Goal: Information Seeking & Learning: Learn about a topic

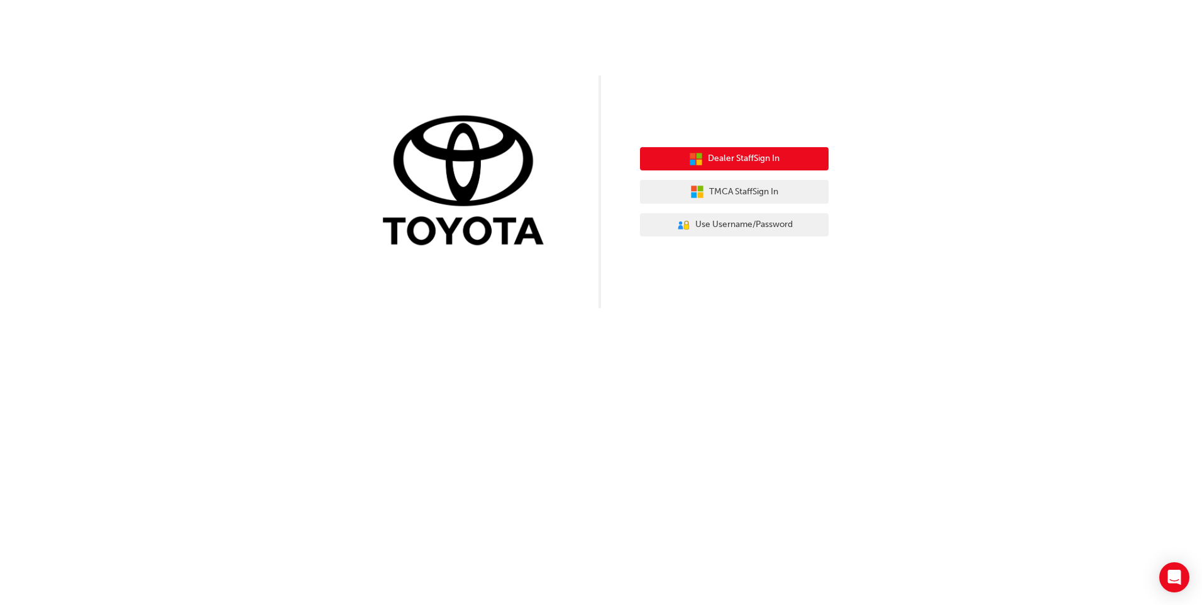
click at [750, 151] on button "Dealer Staff Sign In" at bounding box center [734, 159] width 189 height 24
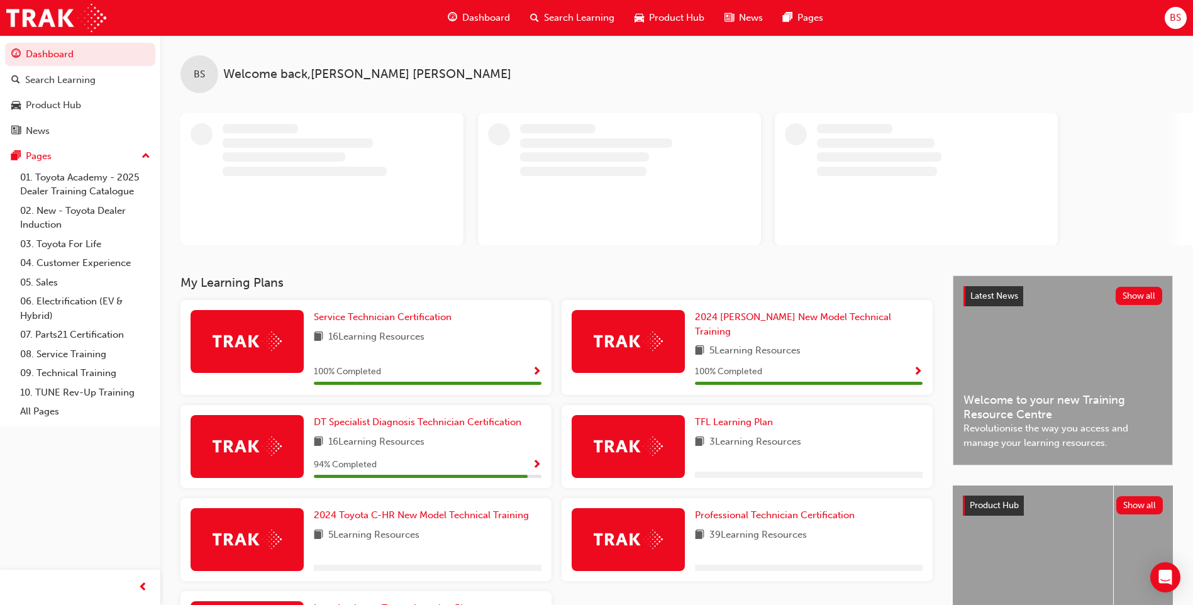
scroll to position [119, 0]
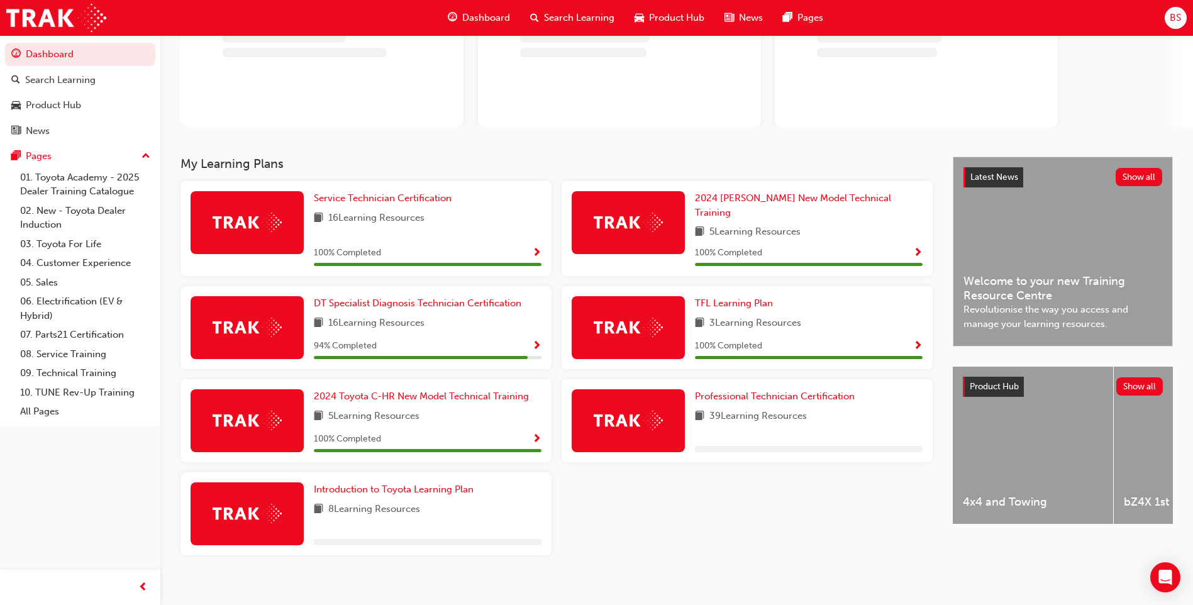
click at [316, 230] on div "Service Technician Certification 16 Learning Resources 100 % Completed" at bounding box center [365, 228] width 371 height 95
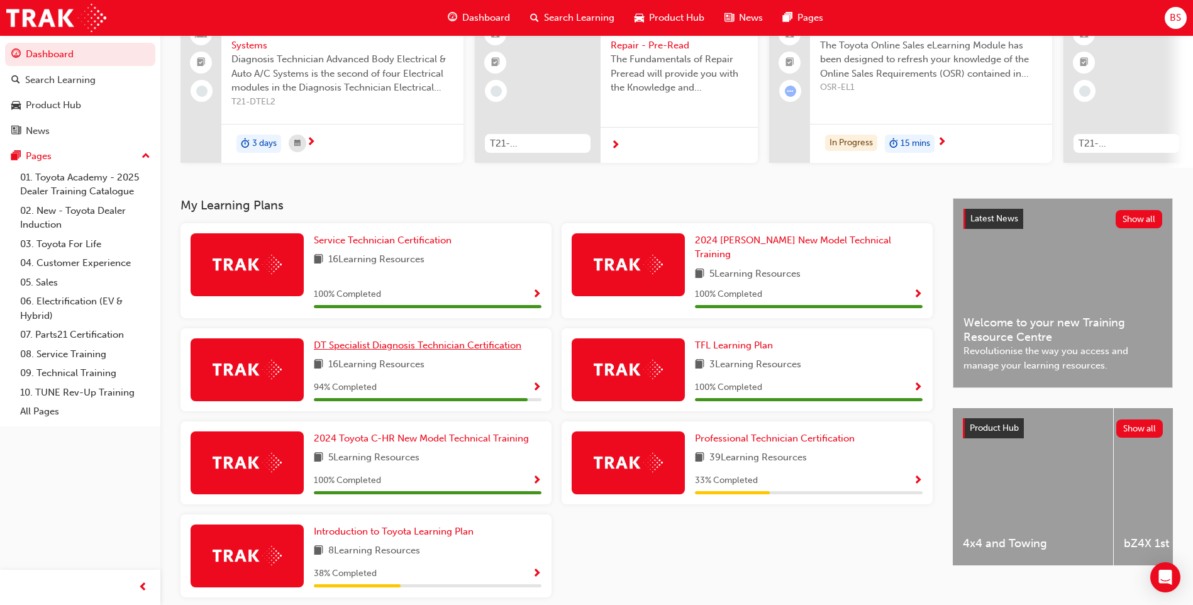
click at [394, 340] on span "DT Specialist Diagnosis Technician Certification" at bounding box center [418, 345] width 208 height 11
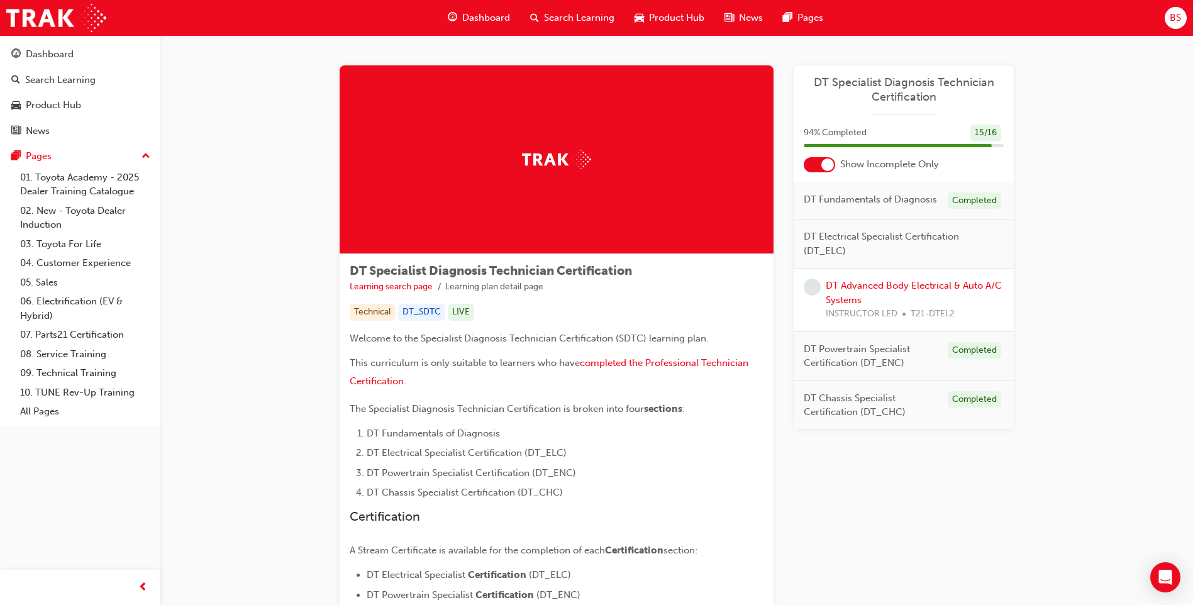
scroll to position [168, 0]
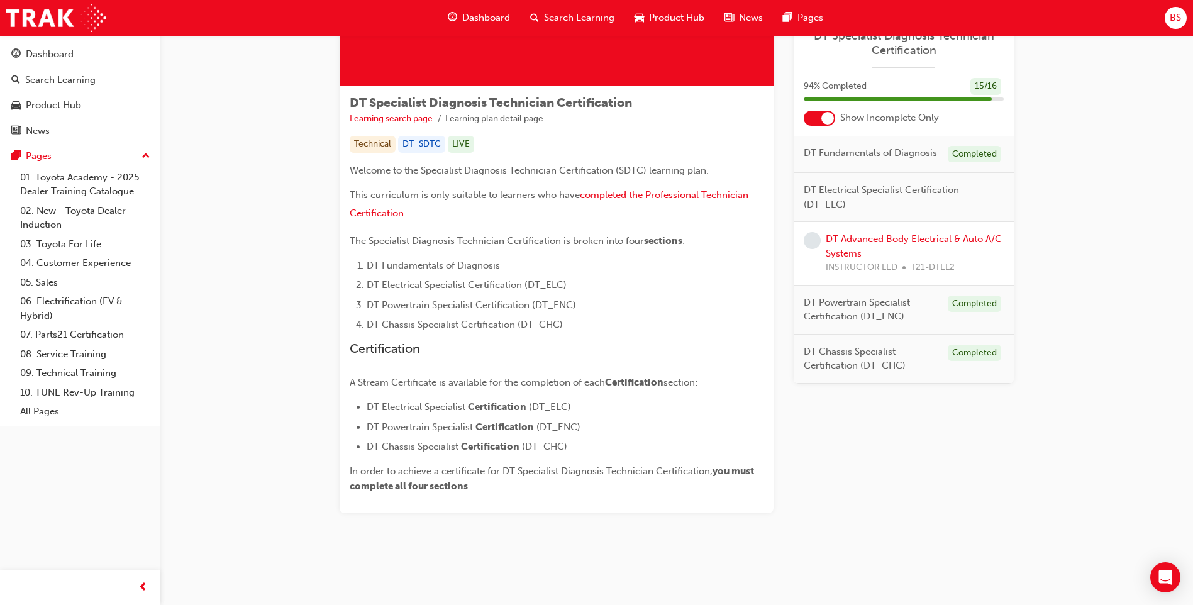
click at [766, 302] on div "DT Specialist Diagnosis Technician Certification Learning search page Learning …" at bounding box center [557, 299] width 434 height 427
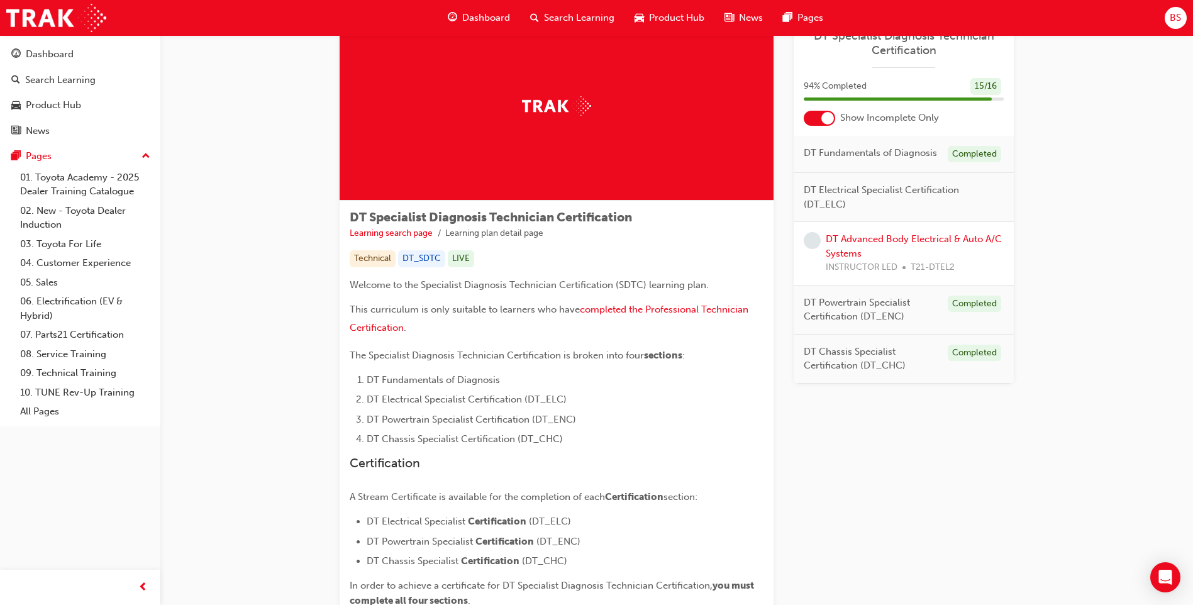
scroll to position [0, 0]
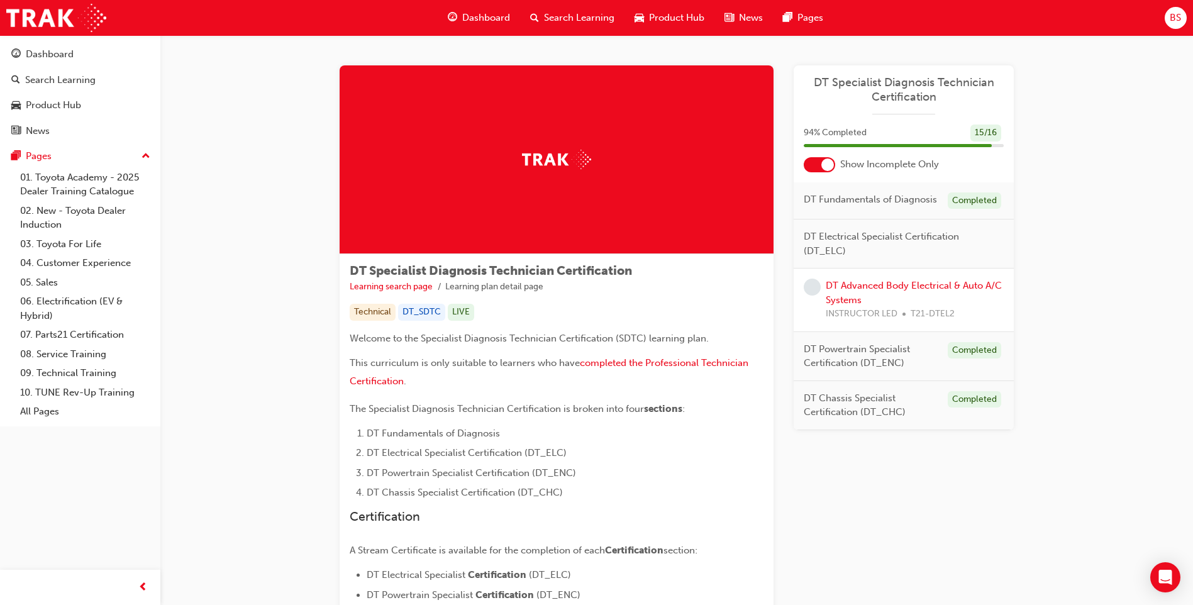
click at [1124, 8] on div "Dashboard Search Learning Product Hub News Pages BS" at bounding box center [596, 18] width 1193 height 36
